Goal: Navigation & Orientation: Find specific page/section

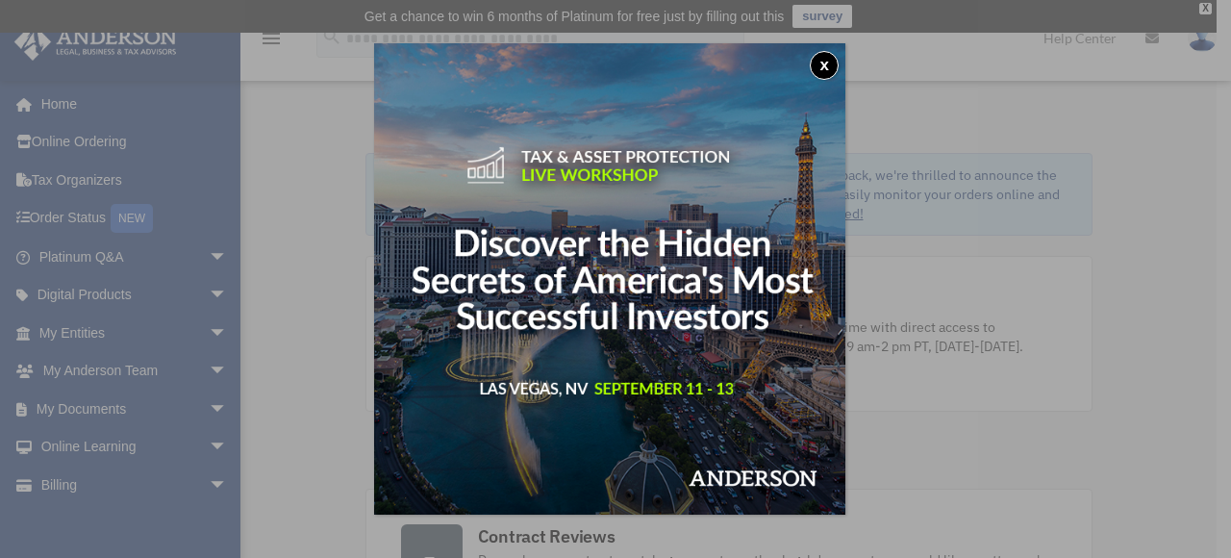
click at [94, 412] on div "x" at bounding box center [615, 279] width 1231 height 558
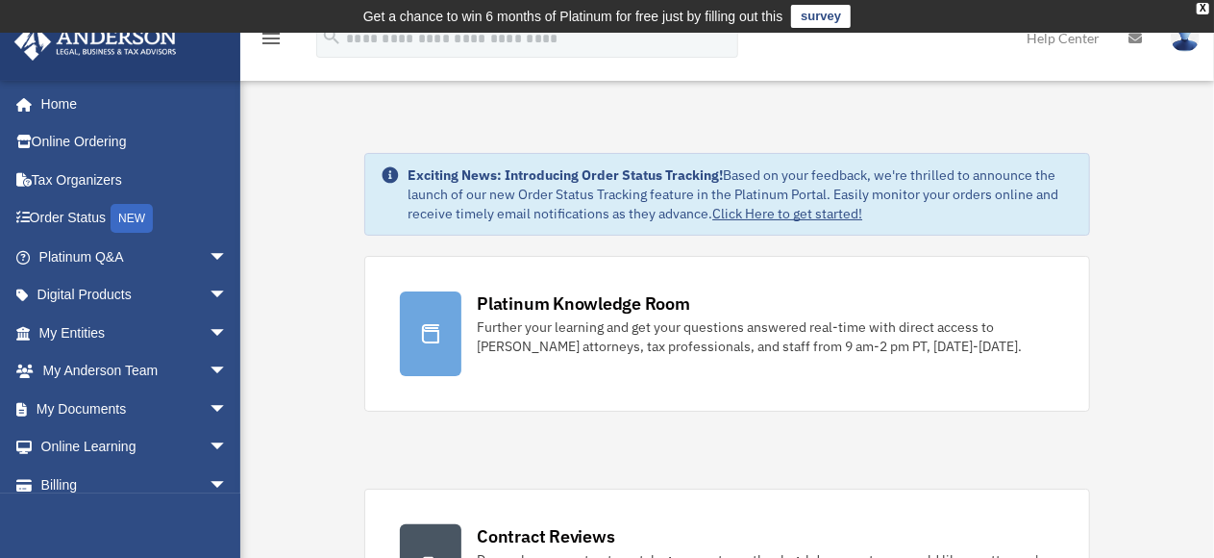
click at [94, 412] on link "My Documents arrow_drop_down" at bounding box center [134, 408] width 243 height 38
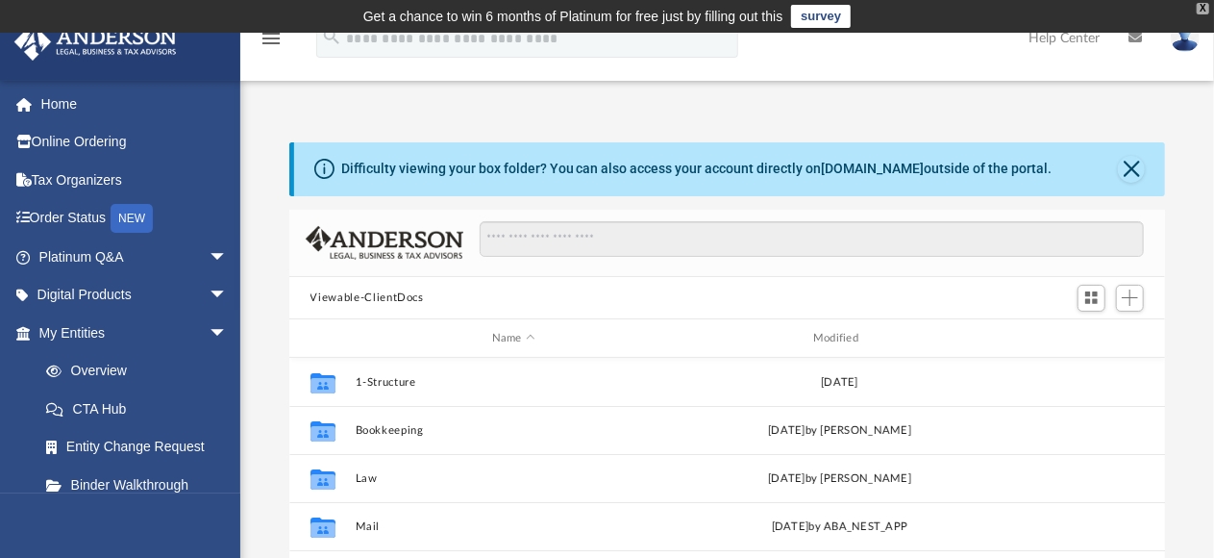
scroll to position [421, 861]
click at [1200, 10] on div "X" at bounding box center [1203, 9] width 12 height 12
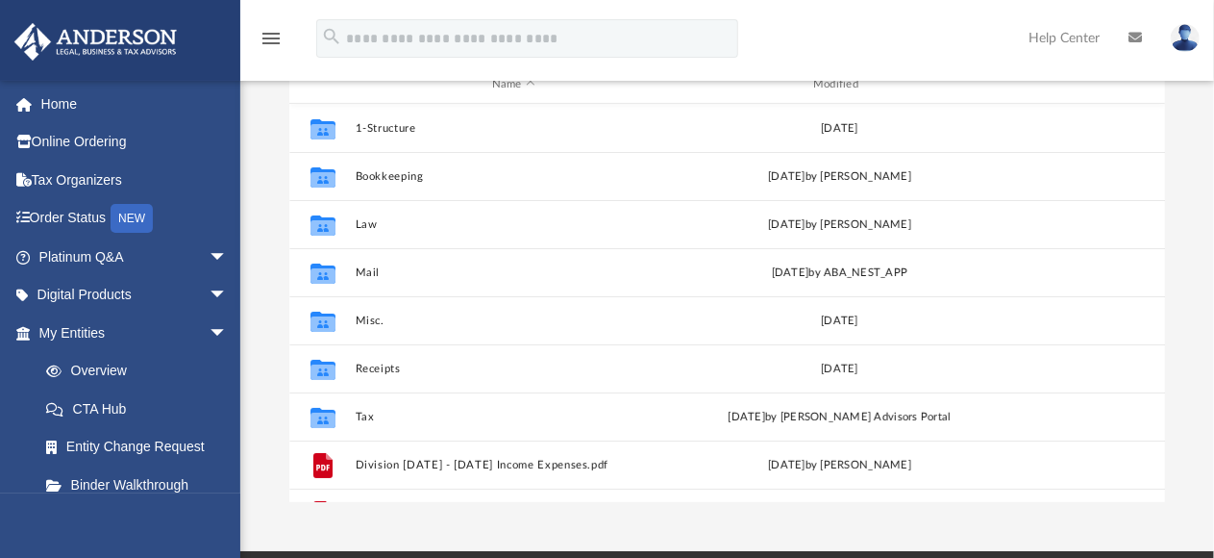
scroll to position [231, 0]
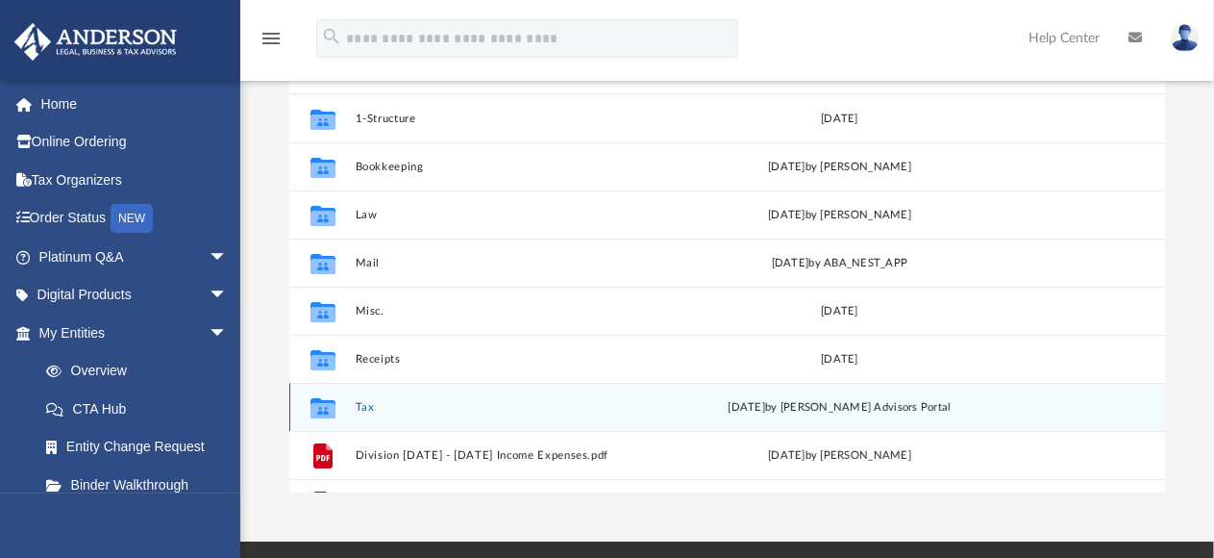
click at [348, 406] on div "Collaborated Folder Tax Mon Jul 7 2025 by Anderson Advisors Portal" at bounding box center [727, 407] width 877 height 48
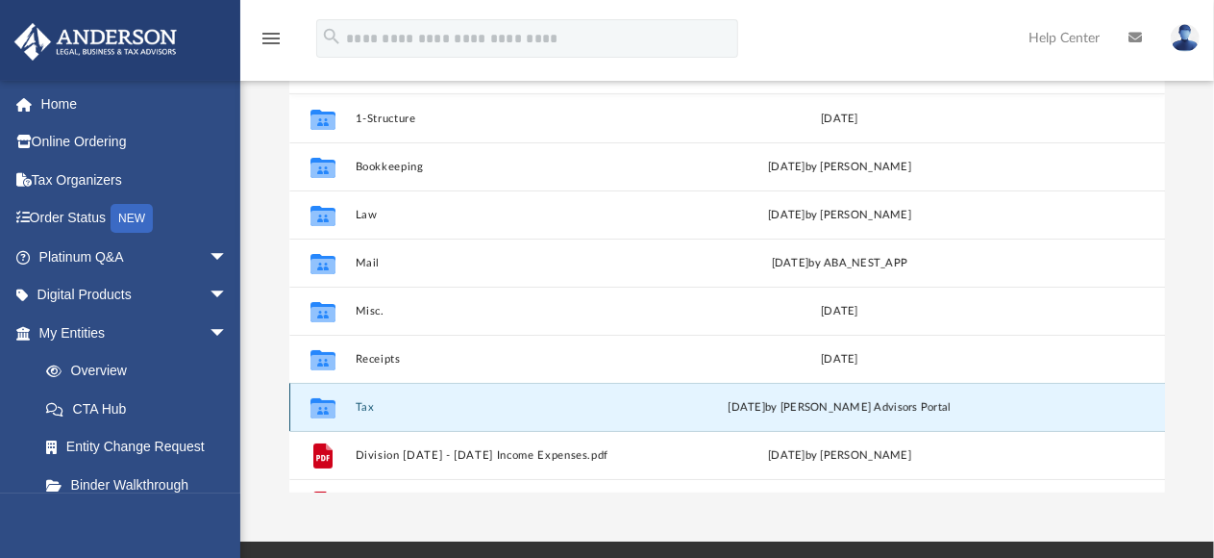
click at [348, 406] on div "Collaborated Folder Tax Mon Jul 7 2025 by Anderson Advisors Portal" at bounding box center [727, 407] width 877 height 48
click at [363, 404] on button "Tax" at bounding box center [513, 407] width 317 height 12
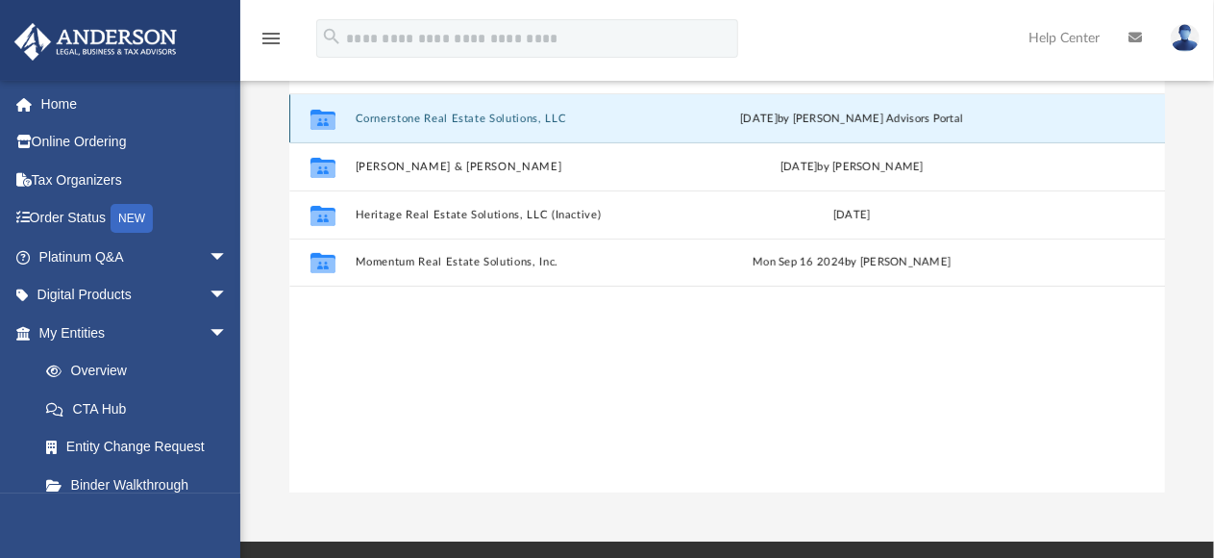
click at [405, 120] on button "Cornerstone Real Estate Solutions, LLC" at bounding box center [518, 118] width 326 height 12
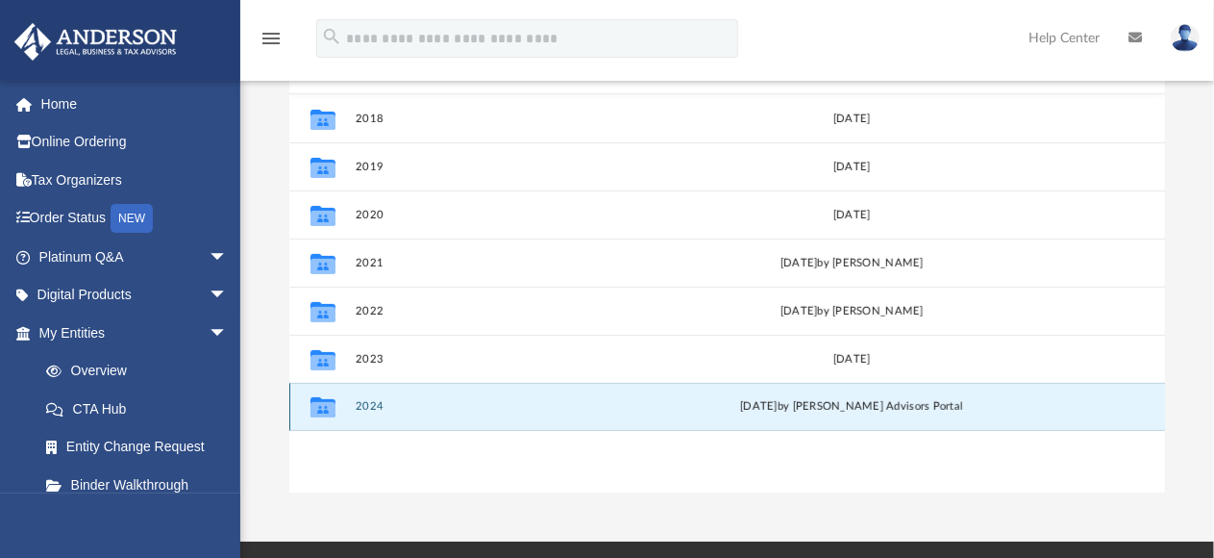
click at [362, 410] on button "2024" at bounding box center [518, 406] width 326 height 12
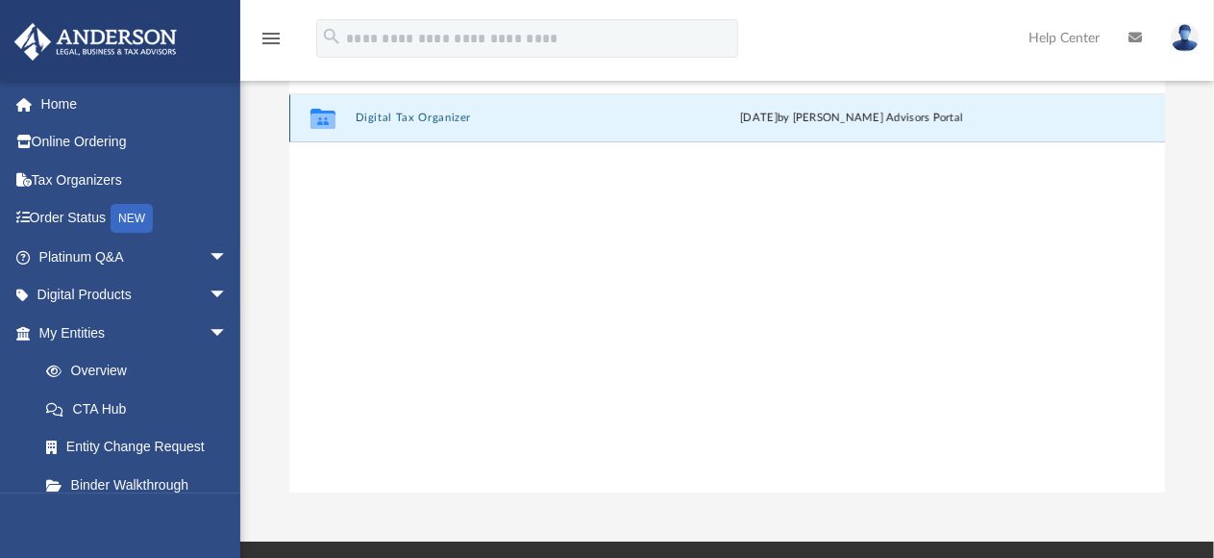
click at [385, 119] on button "Digital Tax Organizer" at bounding box center [518, 118] width 326 height 12
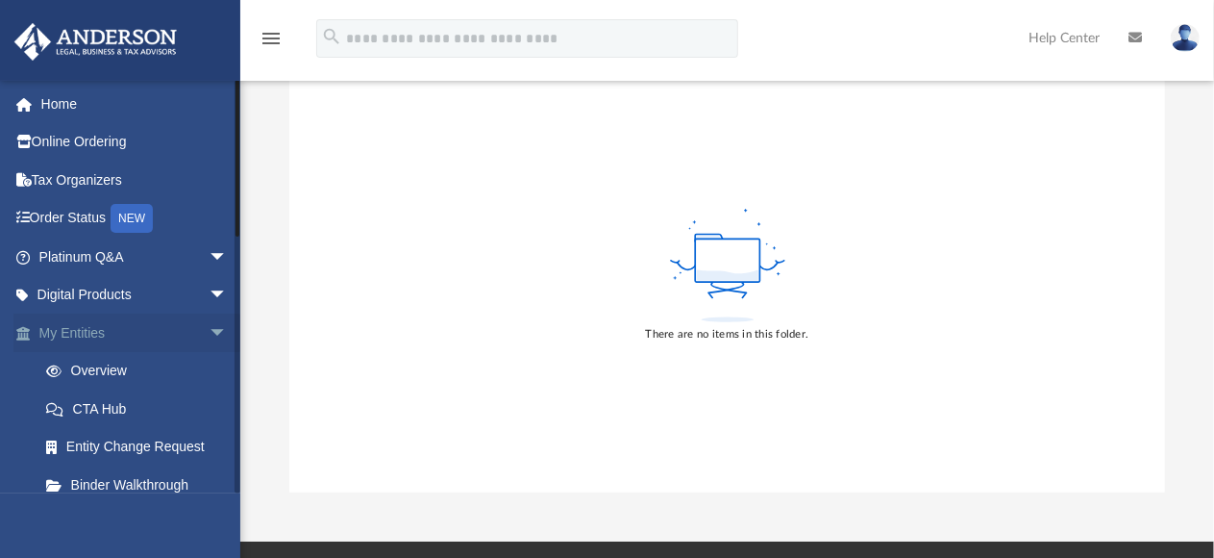
click at [70, 335] on link "My Entities arrow_drop_down" at bounding box center [134, 332] width 243 height 38
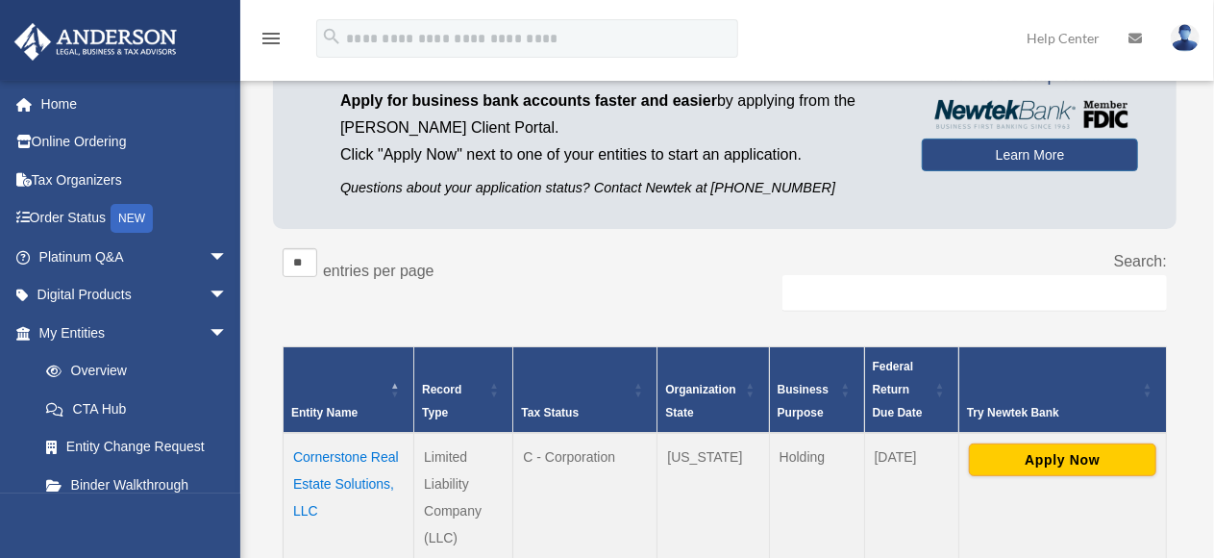
scroll to position [192, 0]
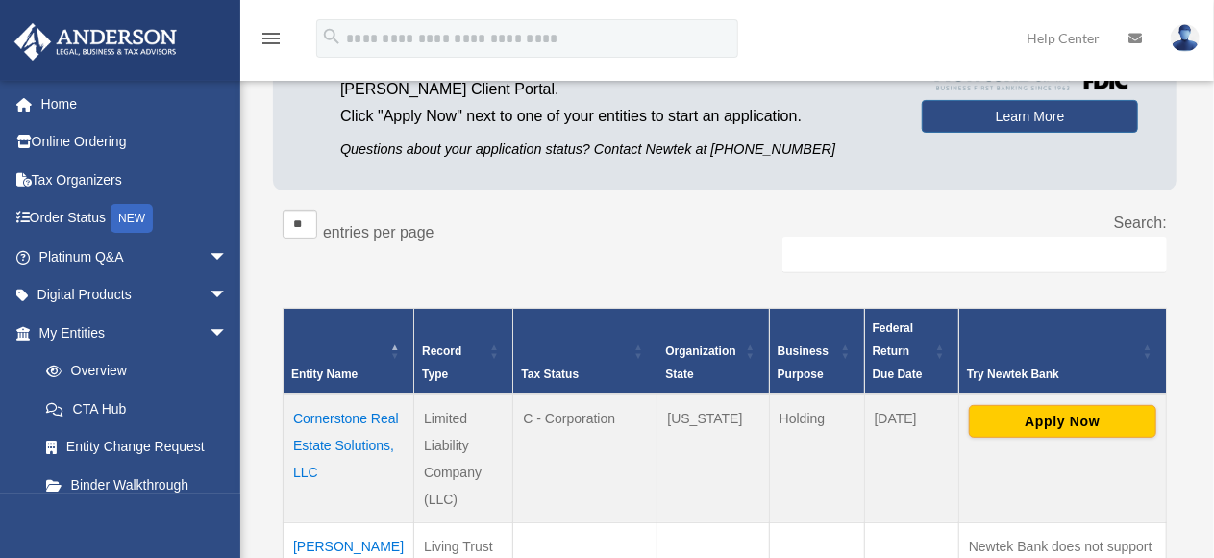
drag, startPoint x: 1219, startPoint y: 550, endPoint x: 1196, endPoint y: 204, distance: 346.9
click at [1196, 204] on div "Entities, Trusts, and Deeds Active Entities Inactive Entities Active Trusts Ina…" at bounding box center [725, 452] width 960 height 1079
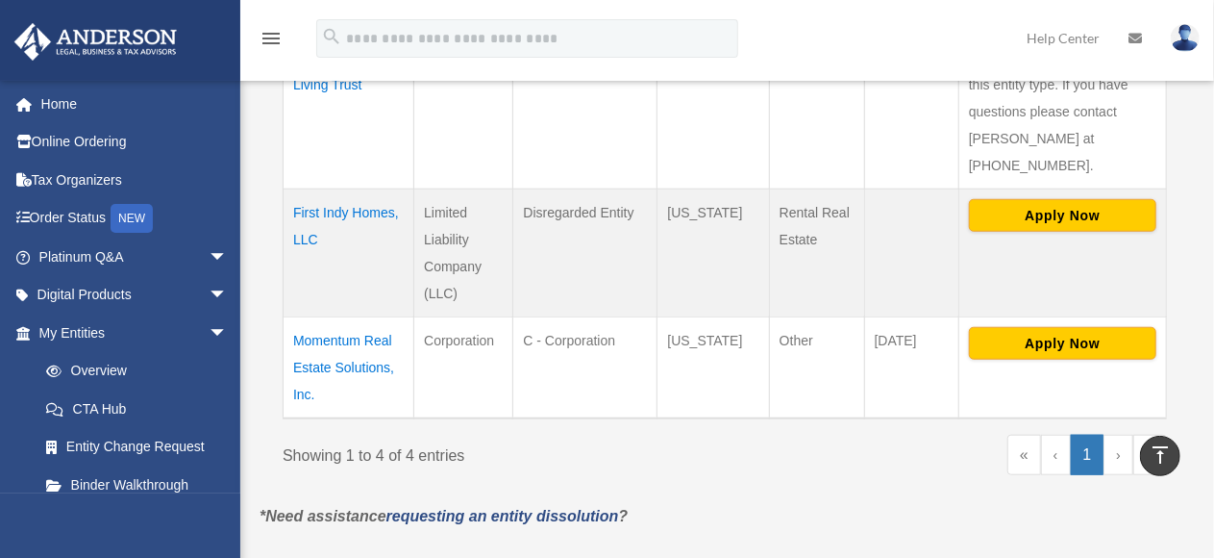
scroll to position [692, 0]
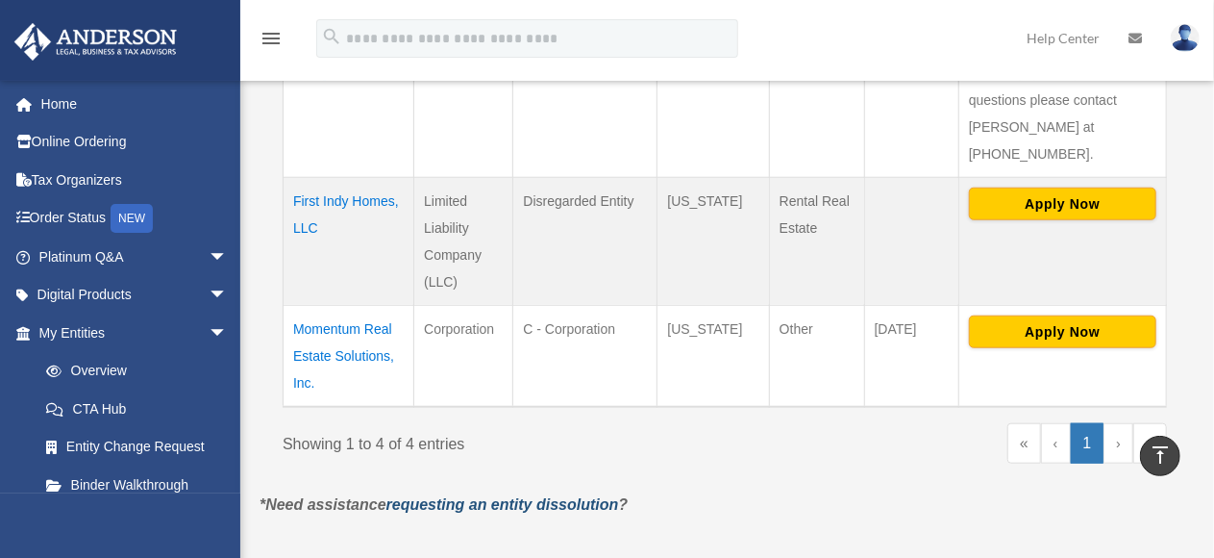
click at [448, 496] on link "requesting an entity dissolution" at bounding box center [503, 504] width 233 height 16
click at [1182, 36] on img at bounding box center [1185, 38] width 29 height 28
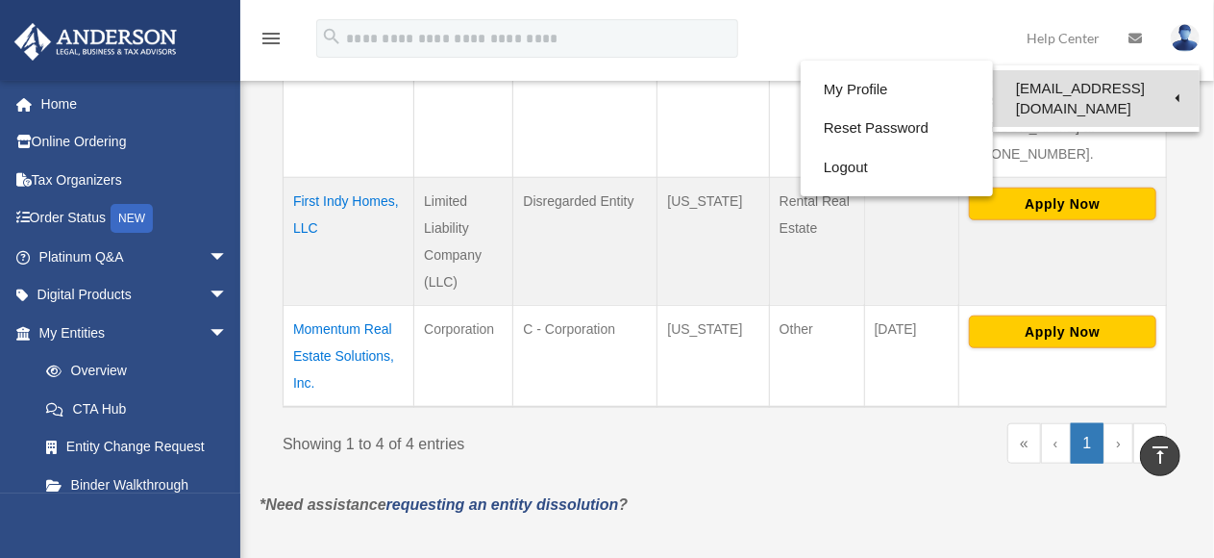
click at [1027, 90] on link "[EMAIL_ADDRESS][DOMAIN_NAME]" at bounding box center [1096, 98] width 207 height 57
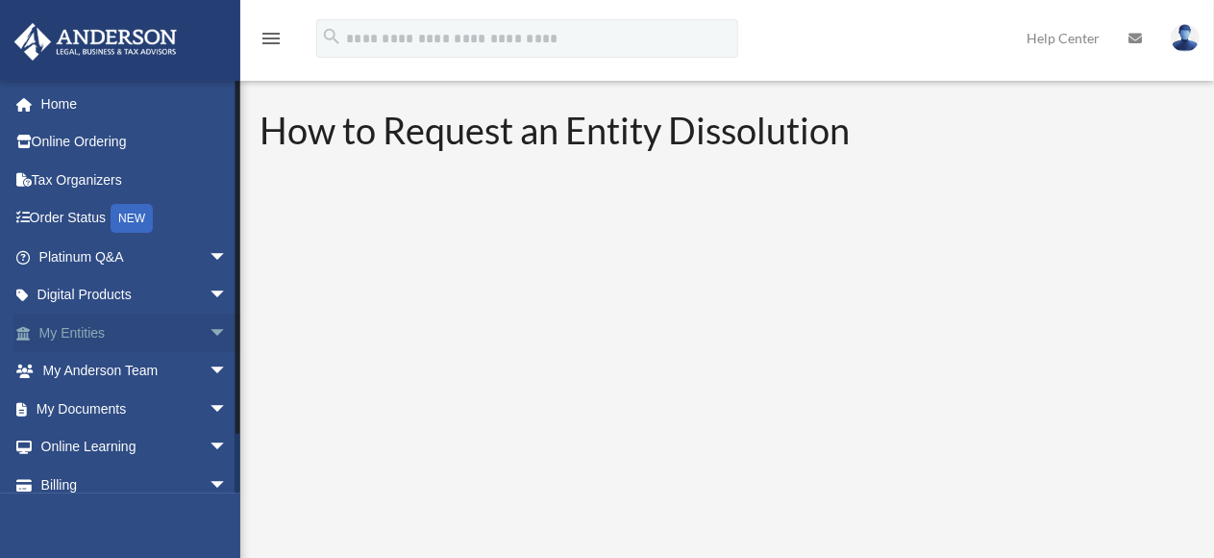
click at [71, 334] on link "My Entities arrow_drop_down" at bounding box center [134, 332] width 243 height 38
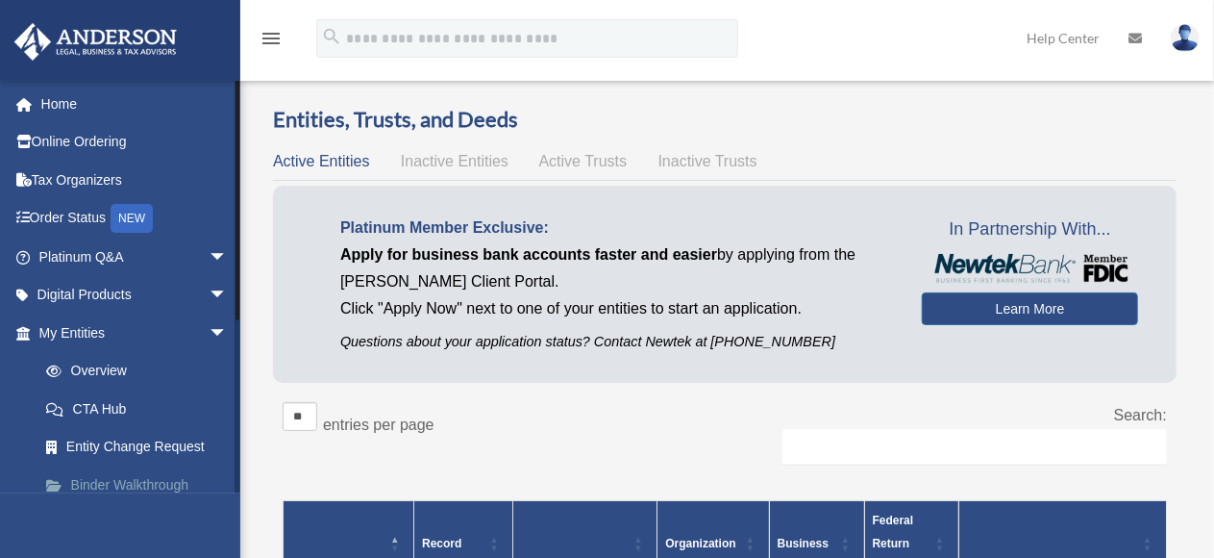
drag, startPoint x: 0, startPoint y: 0, endPoint x: 56, endPoint y: 488, distance: 491.6
click at [57, 488] on span at bounding box center [64, 485] width 14 height 13
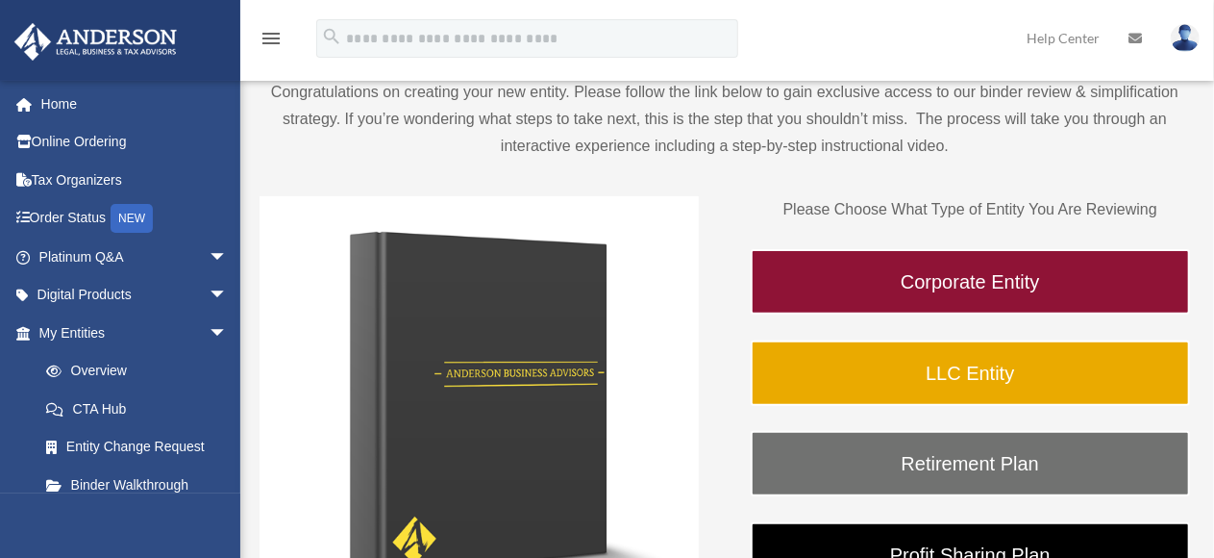
scroll to position [192, 0]
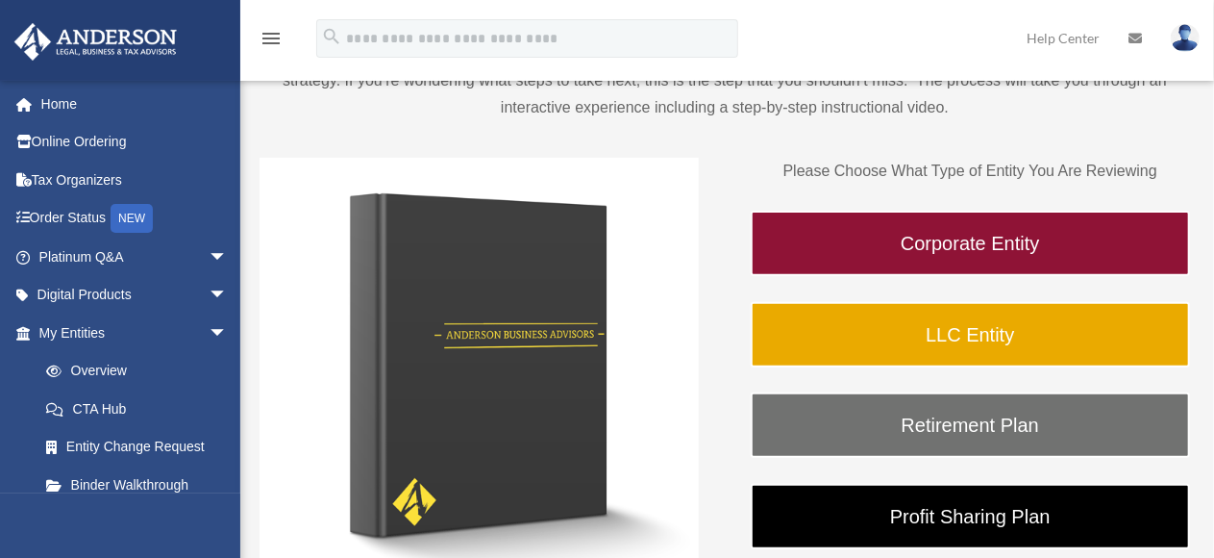
click at [245, 508] on div "BR date_range Published on Last updated [DATE] [DATE] by [PERSON_NAME] [PERSON_…" at bounding box center [725, 349] width 960 height 920
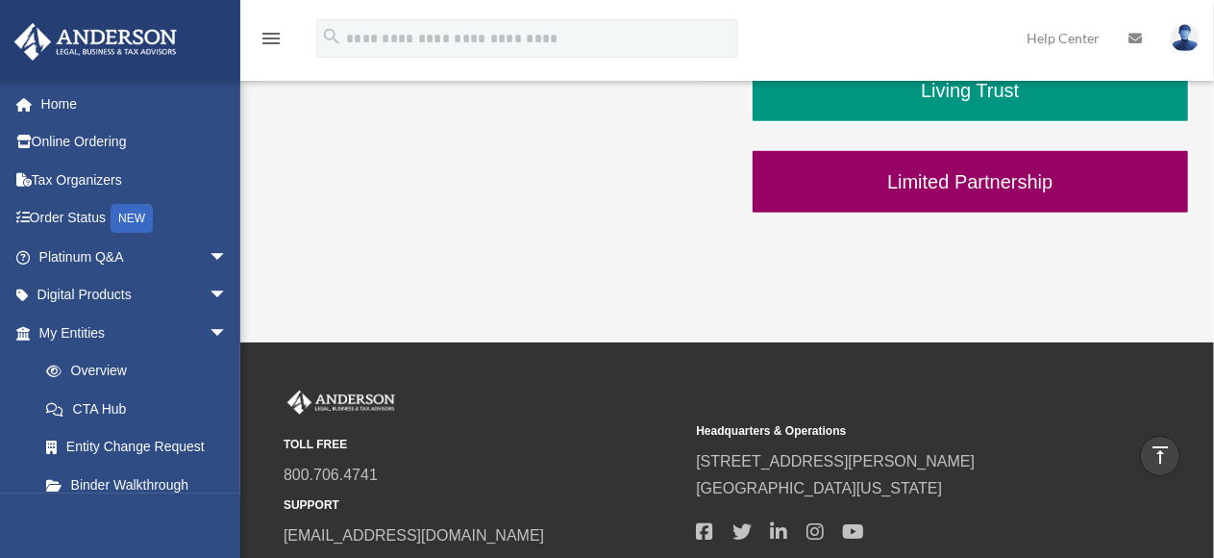
scroll to position [854, 0]
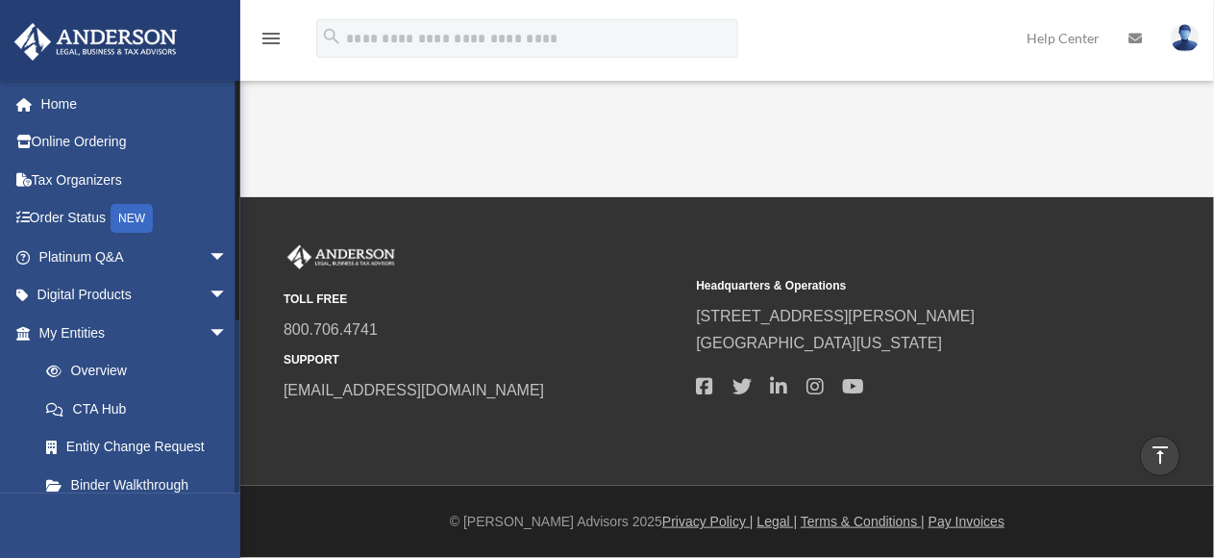
drag, startPoint x: 238, startPoint y: 298, endPoint x: 238, endPoint y: 57, distance: 241.3
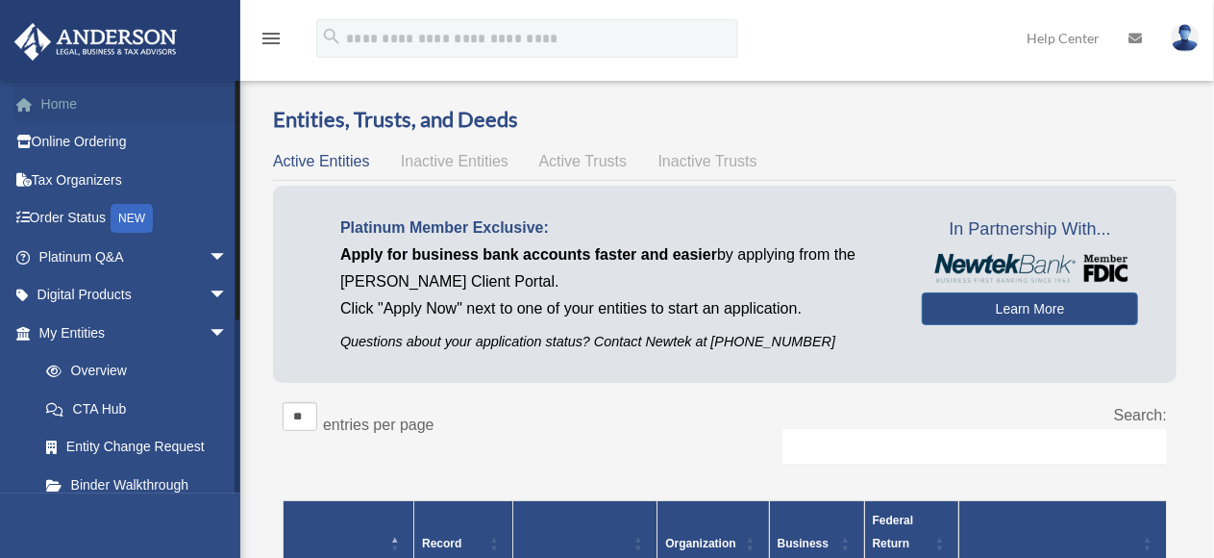
click at [62, 105] on link "Home" at bounding box center [134, 104] width 243 height 38
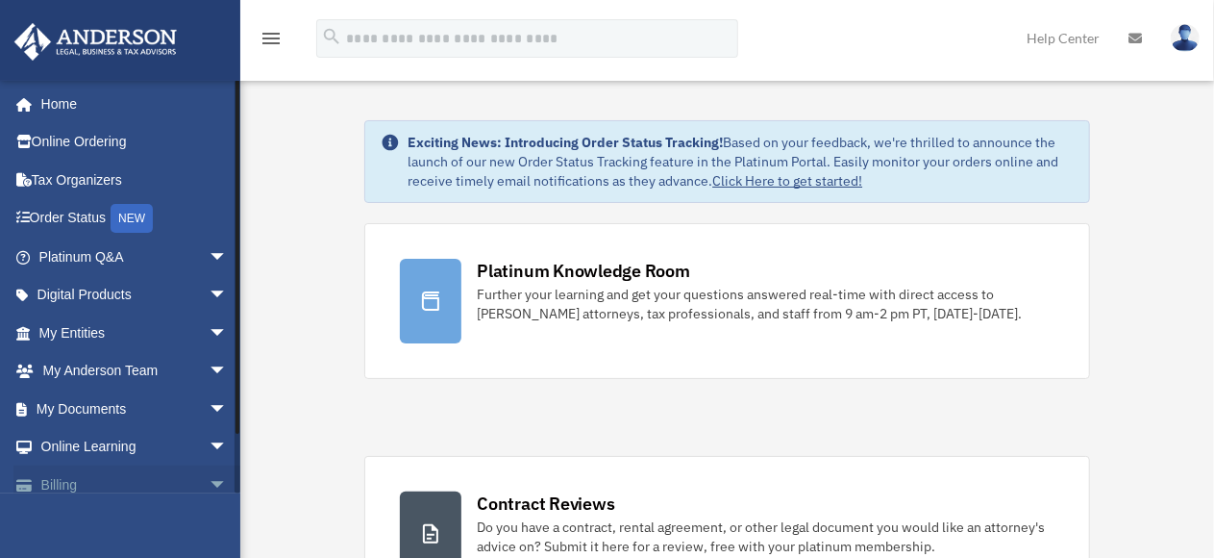
click at [57, 481] on link "Billing arrow_drop_down" at bounding box center [134, 484] width 243 height 38
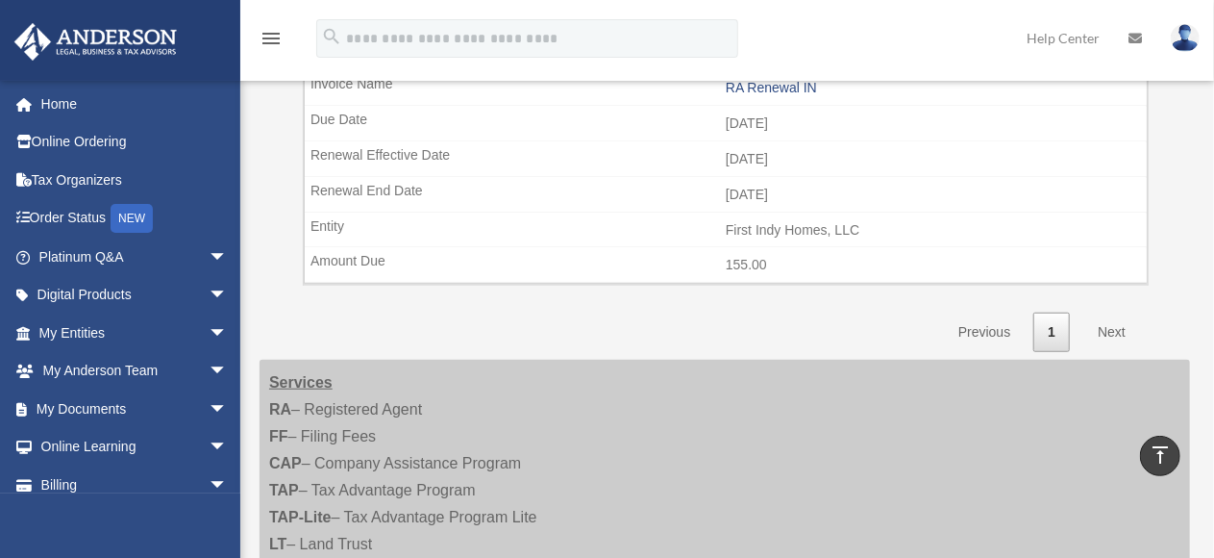
scroll to position [722, 0]
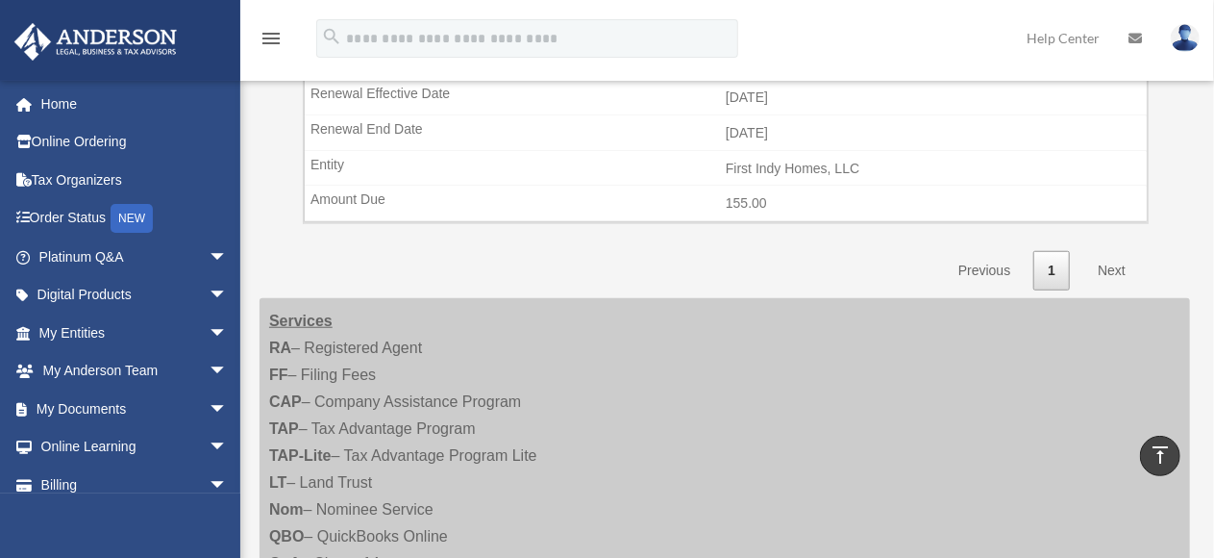
click at [1108, 262] on link "Next" at bounding box center [1112, 270] width 57 height 39
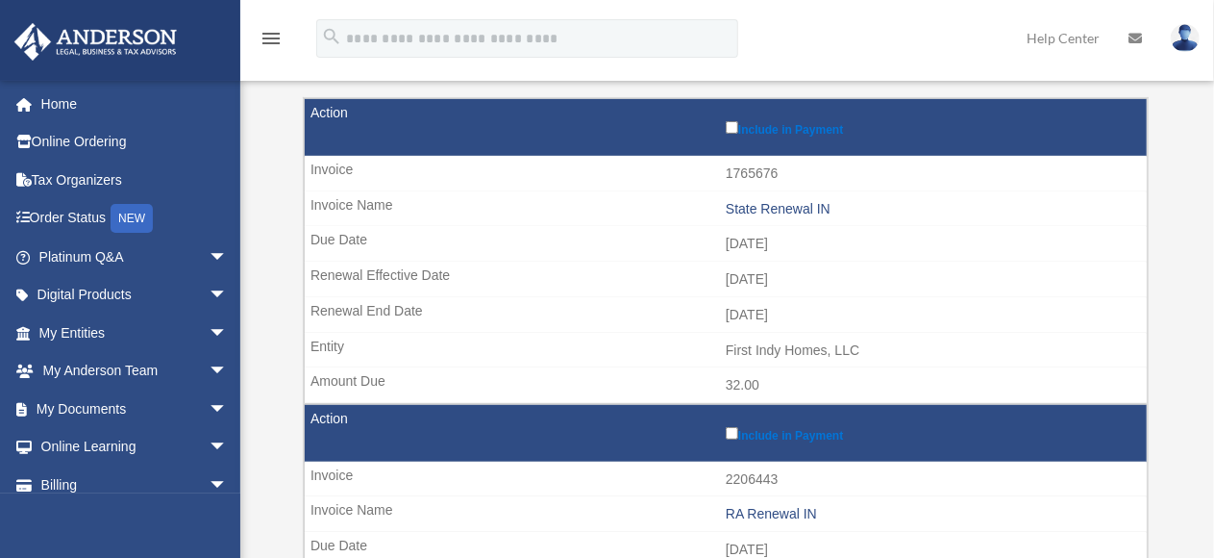
click at [271, 34] on icon "menu" at bounding box center [271, 38] width 23 height 23
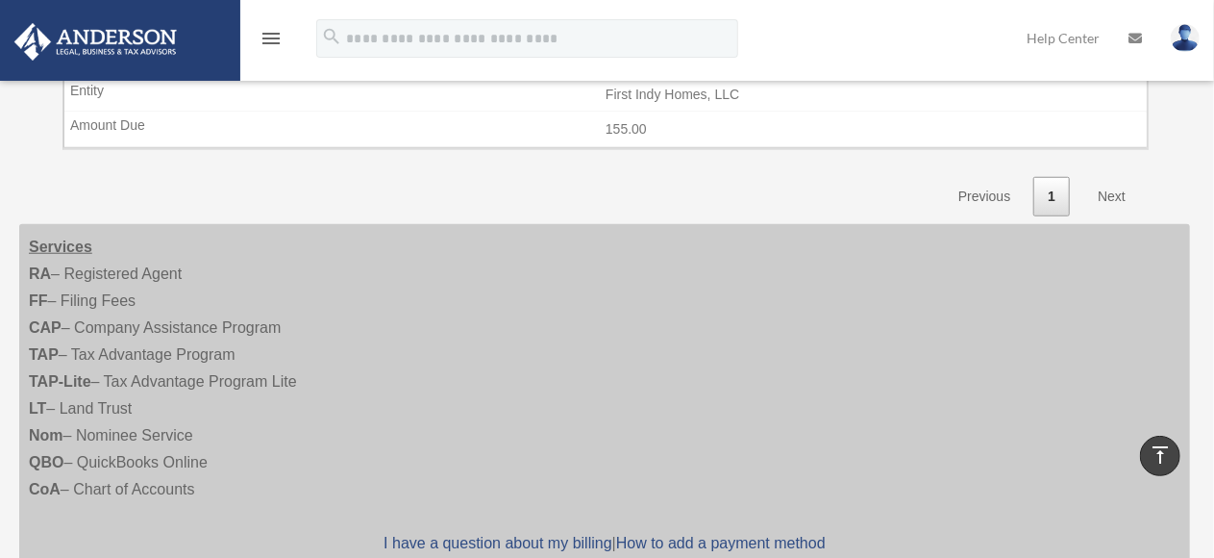
scroll to position [10, 0]
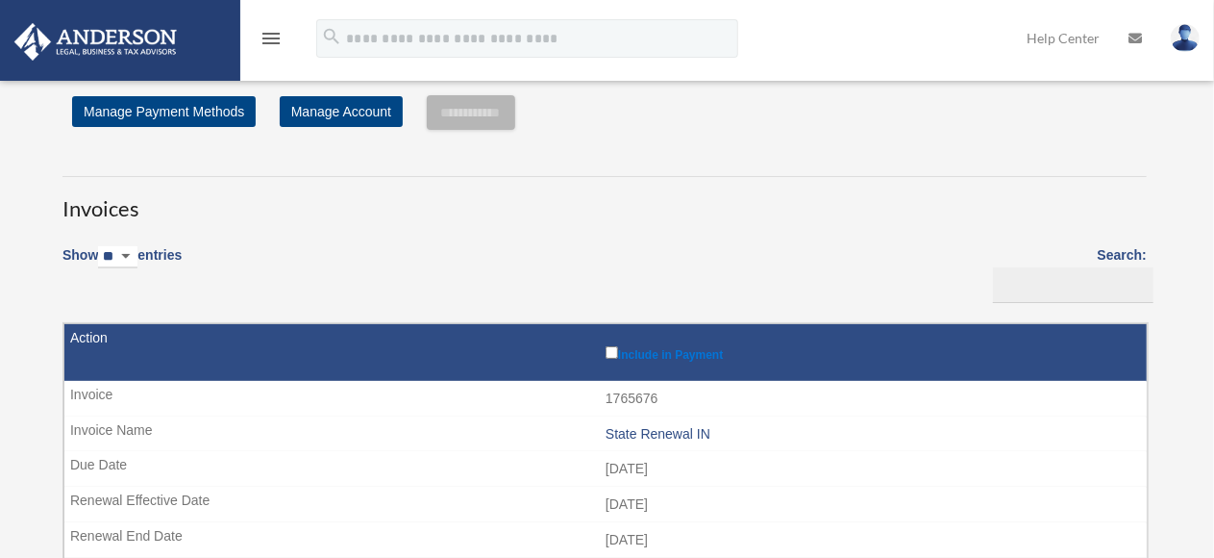
click at [137, 253] on select "** ** ** ***" at bounding box center [117, 257] width 39 height 22
select select "**"
click at [102, 246] on select "** ** ** ***" at bounding box center [117, 257] width 39 height 22
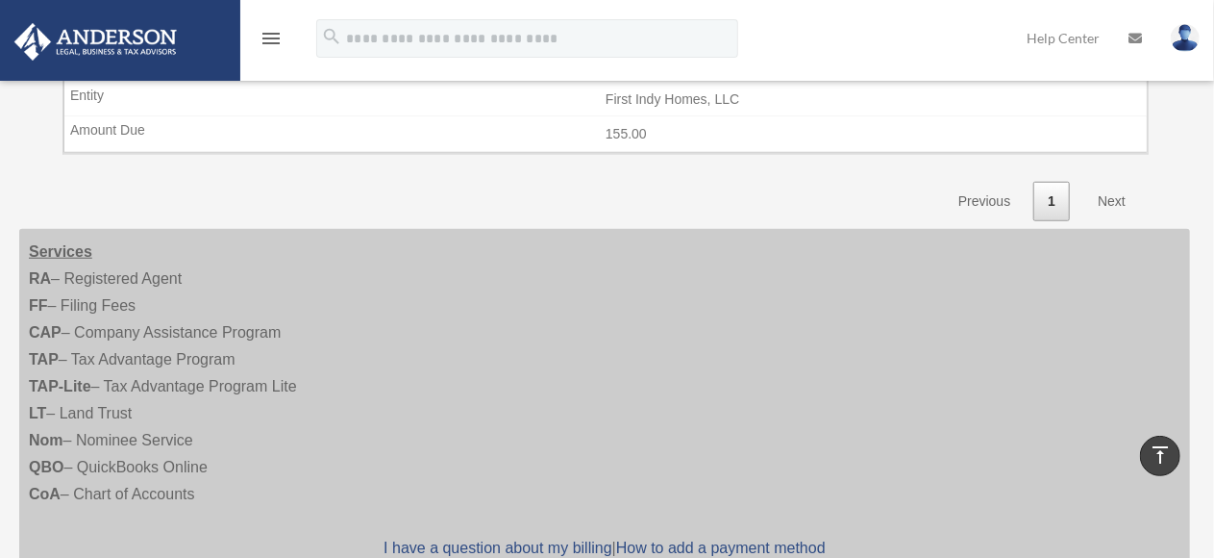
scroll to position [12, 0]
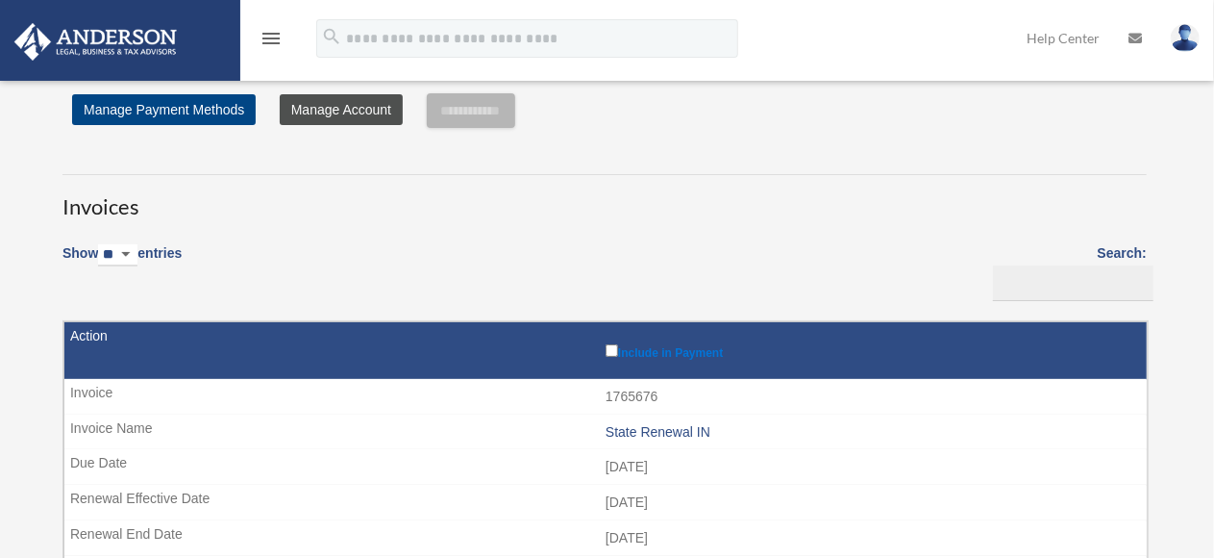
click at [320, 113] on link "Manage Account" at bounding box center [341, 109] width 123 height 31
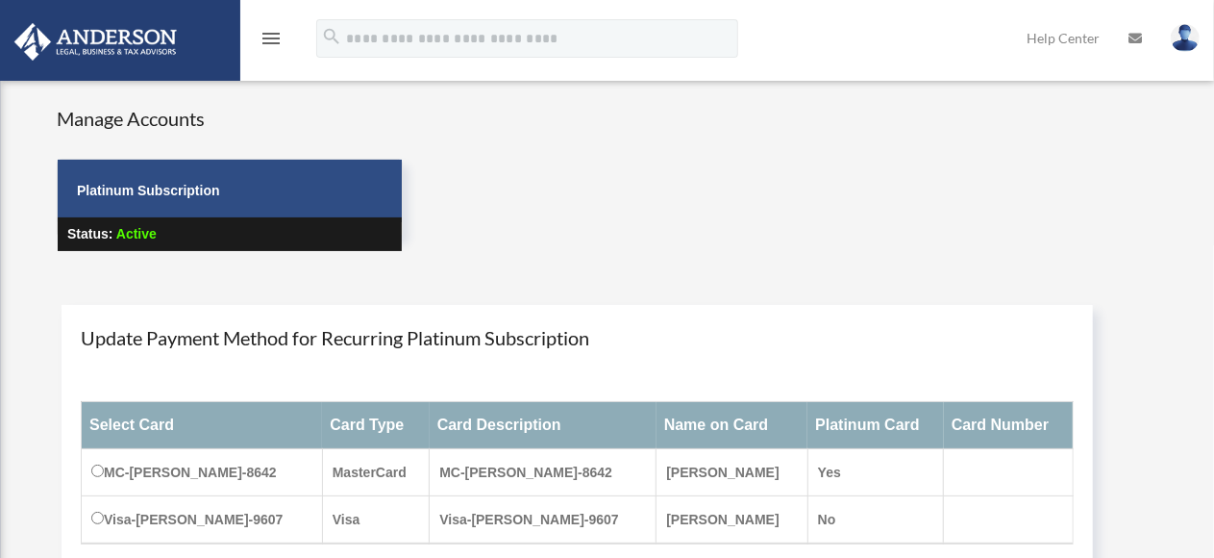
click at [1051, 46] on link "Help Center" at bounding box center [1063, 38] width 102 height 76
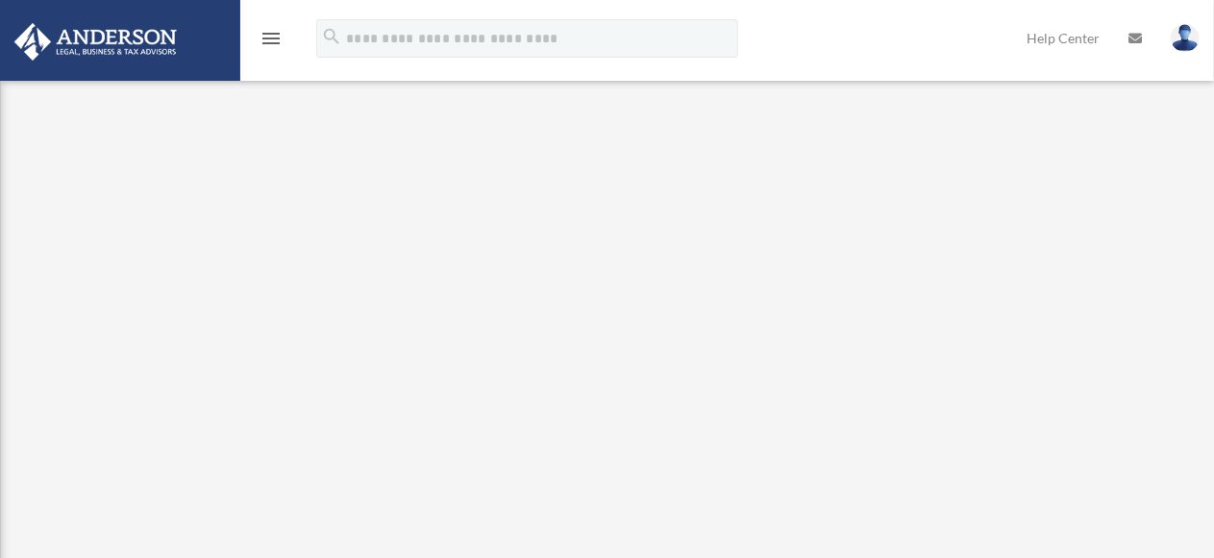
scroll to position [487, 0]
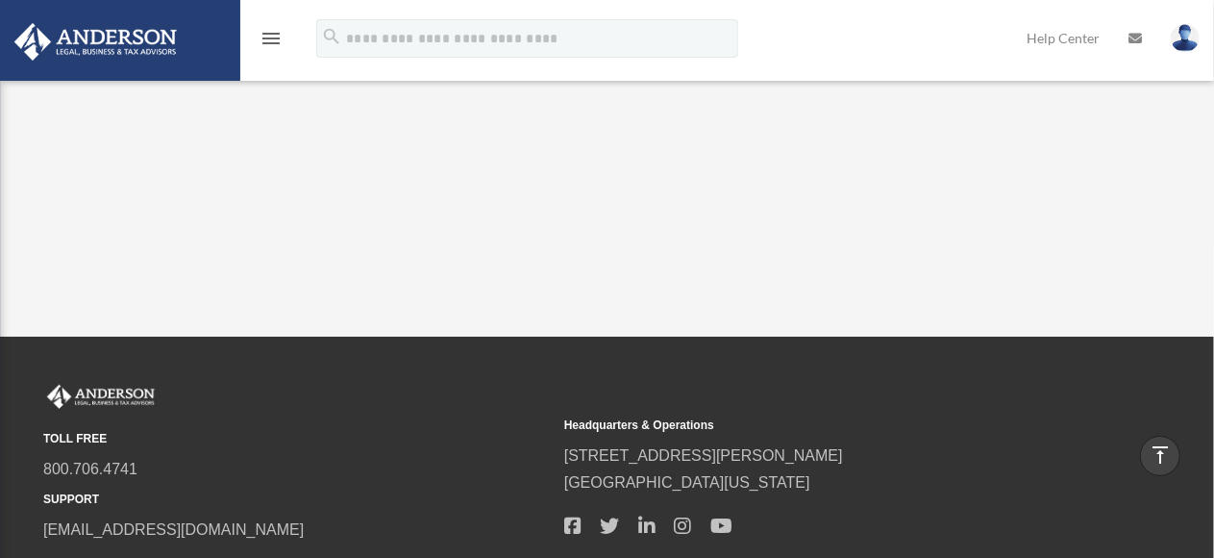
click at [1065, 43] on link "Help Center" at bounding box center [1063, 38] width 102 height 76
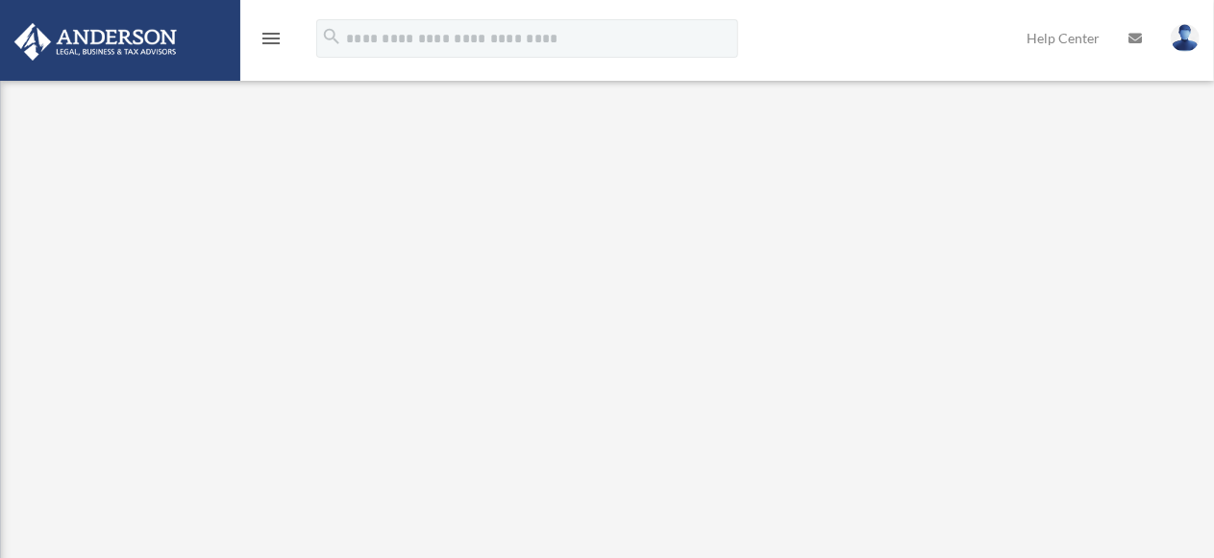
click at [1137, 40] on icon at bounding box center [1135, 38] width 13 height 13
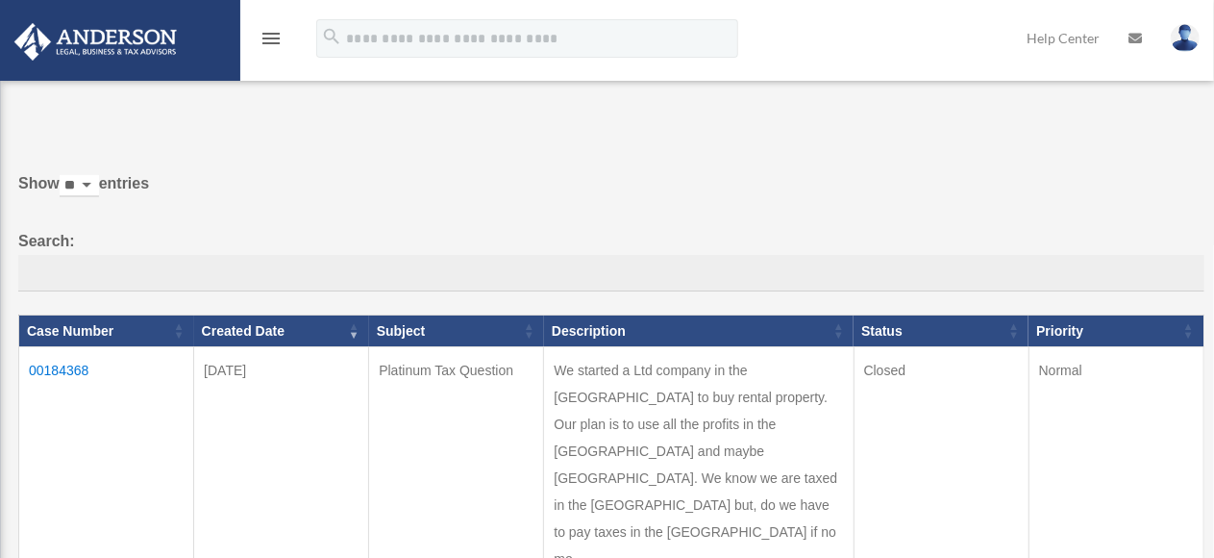
click at [1183, 35] on img at bounding box center [1185, 38] width 29 height 28
click at [1102, 204] on label "Show ** ** ** *** entries" at bounding box center [611, 193] width 1187 height 46
click at [99, 197] on select "** ** ** ***" at bounding box center [79, 186] width 39 height 22
click at [1056, 39] on link "Help Center" at bounding box center [1063, 38] width 102 height 76
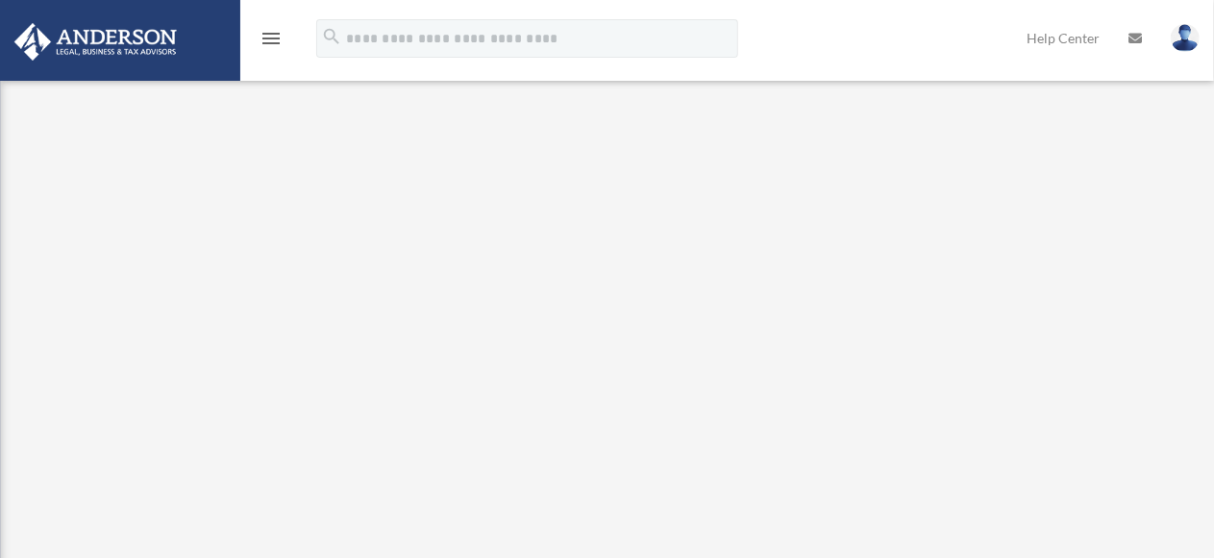
click at [120, 45] on img at bounding box center [96, 41] width 174 height 37
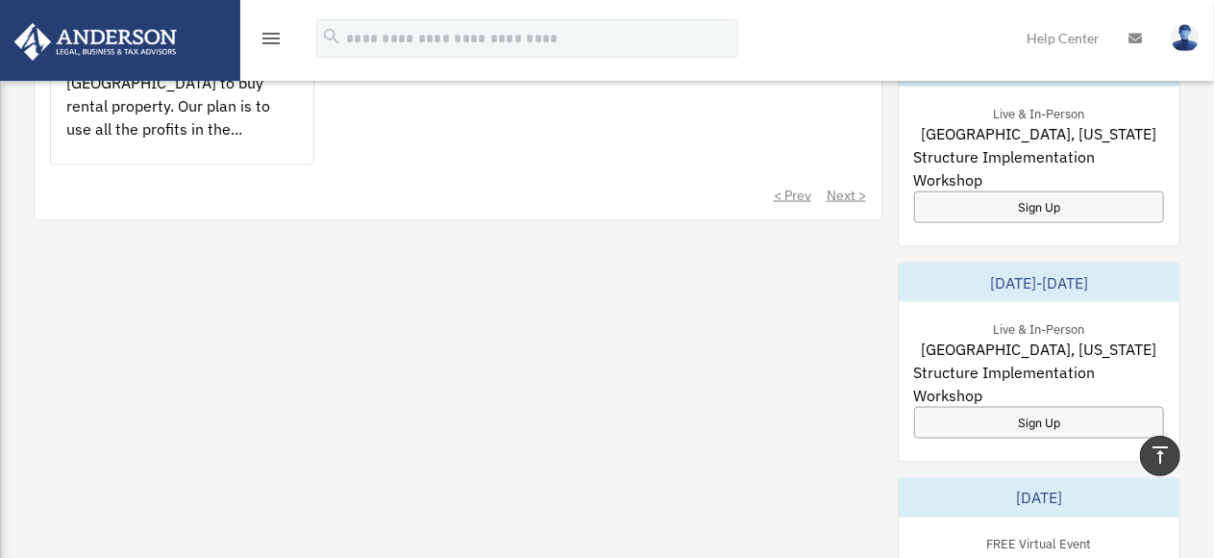
scroll to position [855, 0]
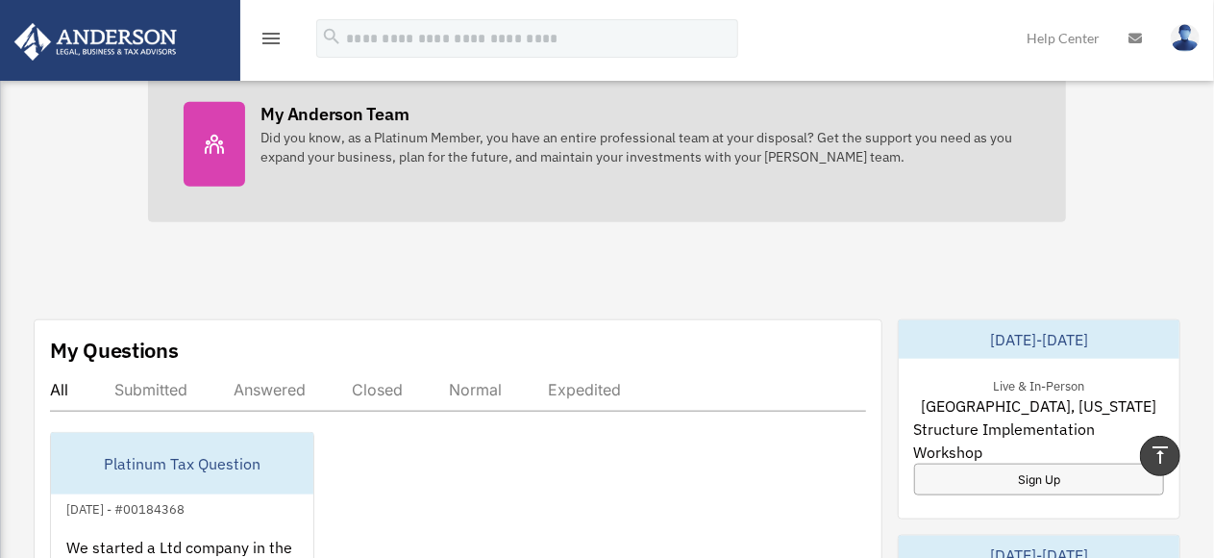
click at [219, 154] on div at bounding box center [215, 144] width 62 height 85
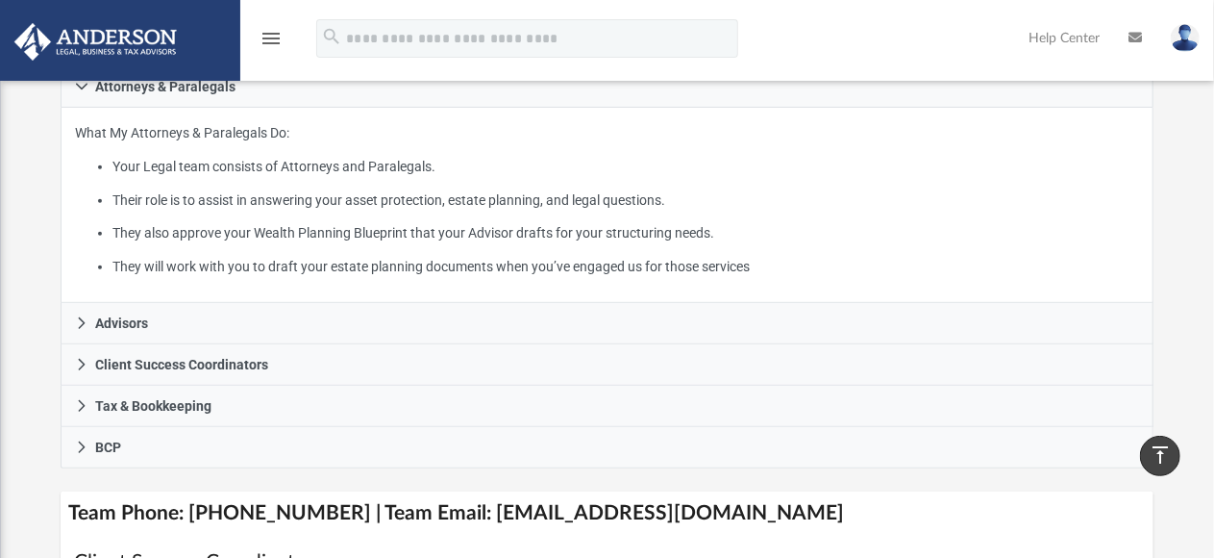
scroll to position [346, 0]
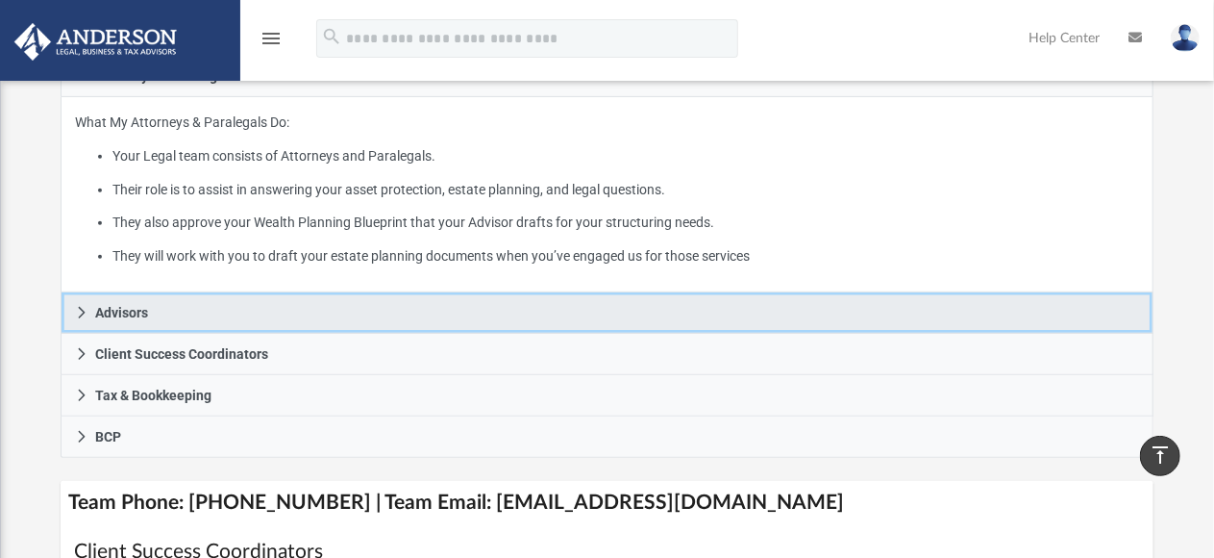
click at [78, 310] on icon at bounding box center [81, 312] width 13 height 13
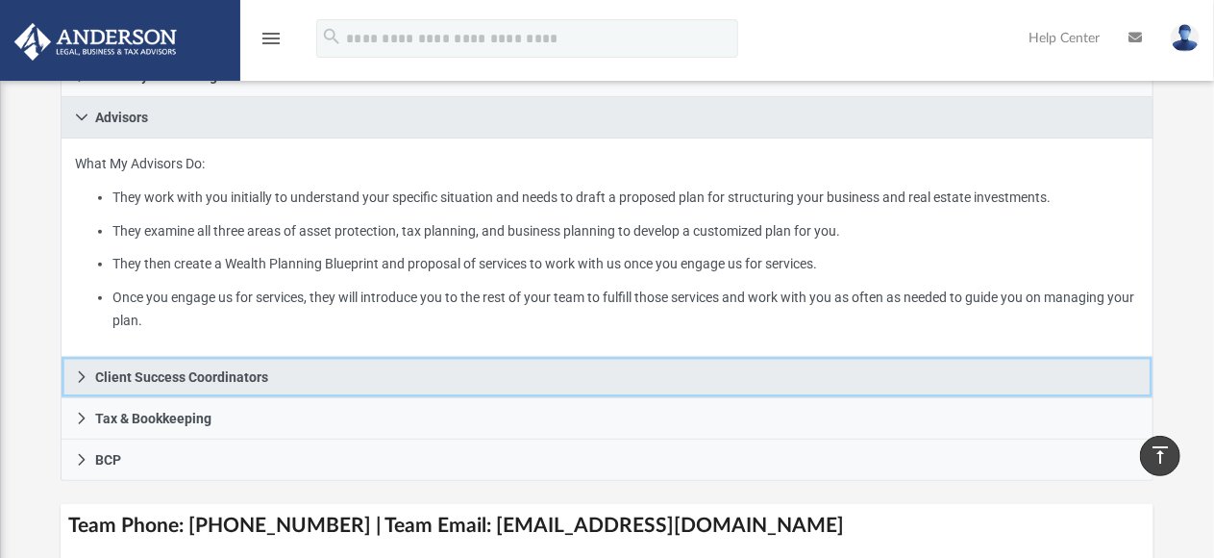
click at [83, 375] on icon at bounding box center [82, 377] width 7 height 12
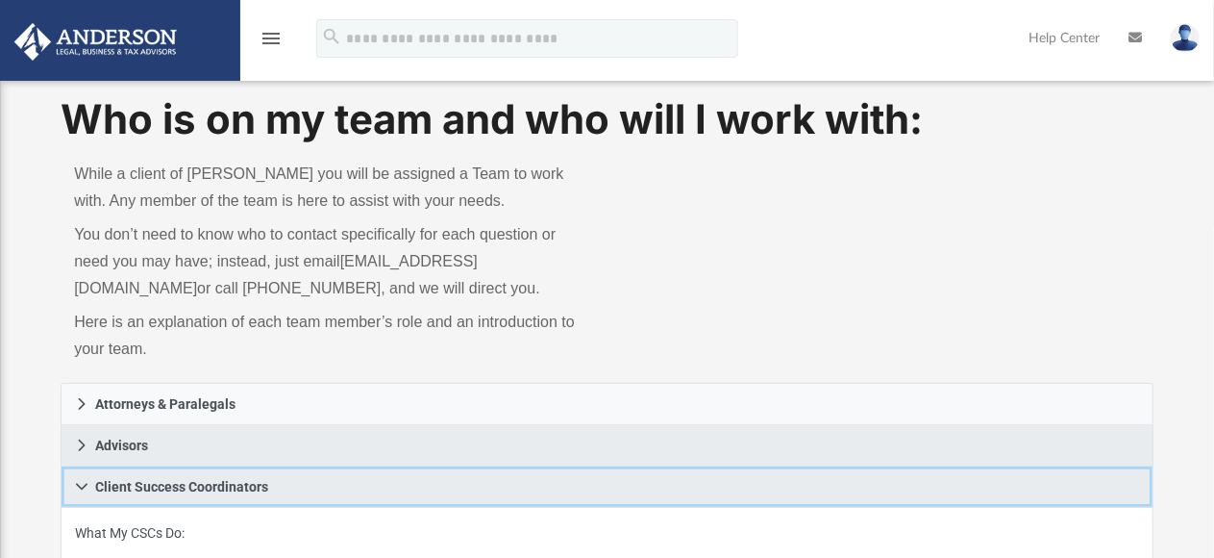
scroll to position [0, 0]
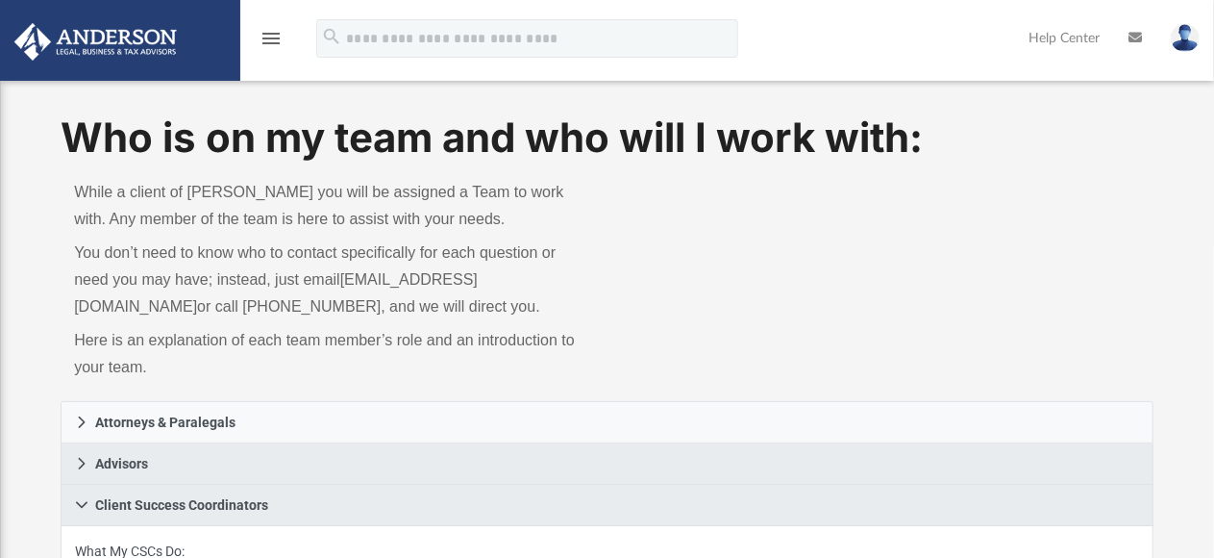
click at [1181, 37] on img at bounding box center [1185, 38] width 29 height 28
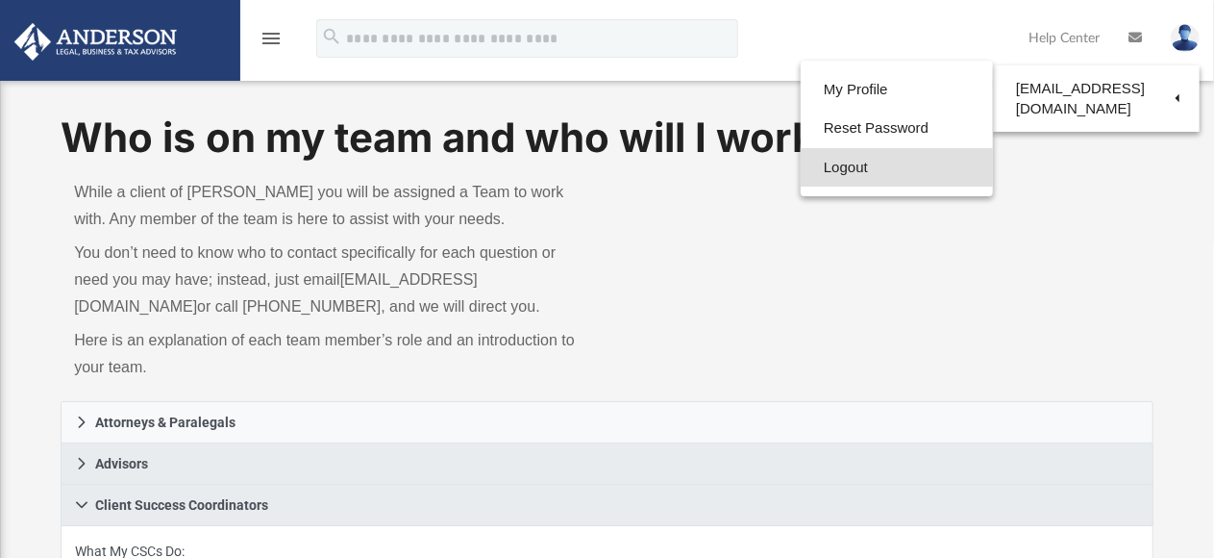
click at [837, 167] on link "Logout" at bounding box center [897, 167] width 192 height 39
